Goal: Information Seeking & Learning: Check status

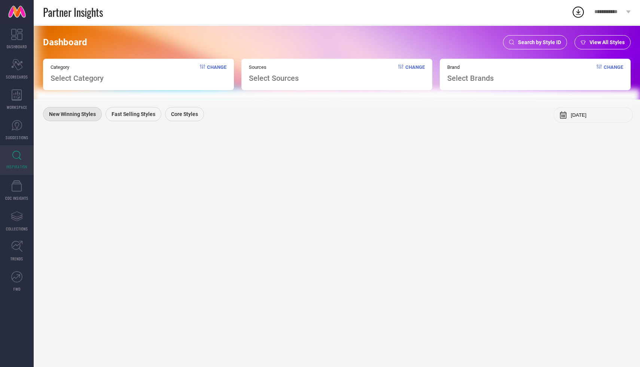
click at [530, 43] on span "Search by Style ID" at bounding box center [539, 42] width 43 height 6
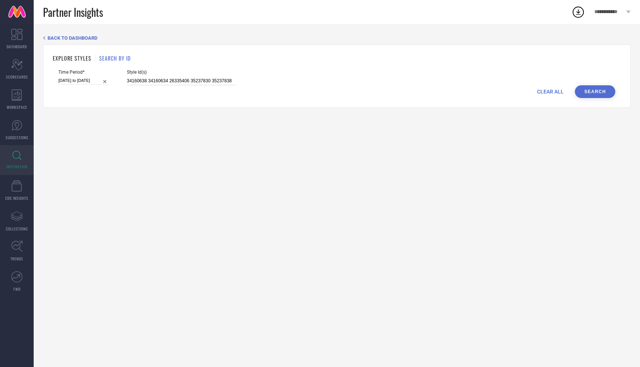
drag, startPoint x: 224, startPoint y: 82, endPoint x: 114, endPoint y: 81, distance: 110.4
click at [114, 81] on div "Time Period* [DATE] to [DATE] Style Id(s) 34160638 34160634 26335406 35237830 3…" at bounding box center [336, 78] width 557 height 16
paste input "32788996, 32890429"
click at [598, 93] on button "Search" at bounding box center [595, 91] width 40 height 13
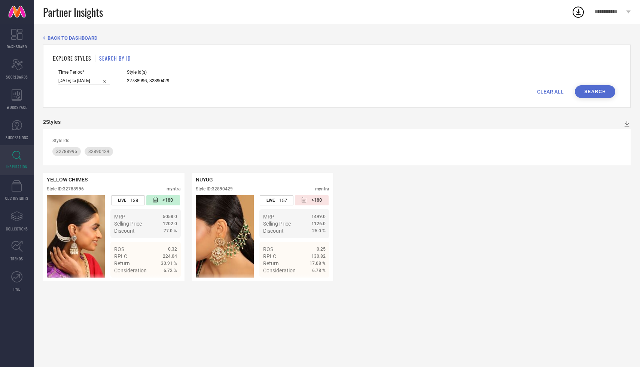
drag, startPoint x: 162, startPoint y: 79, endPoint x: 109, endPoint y: 79, distance: 52.8
click at [109, 80] on div "Time Period* [DATE] to [DATE] Style Id(s) 32788996, 32890429" at bounding box center [336, 78] width 557 height 16
paste input "26687730, 26687774"
type input "26687730, 26687774"
click at [606, 90] on button "Search" at bounding box center [595, 91] width 40 height 13
